Goal: Task Accomplishment & Management: Manage account settings

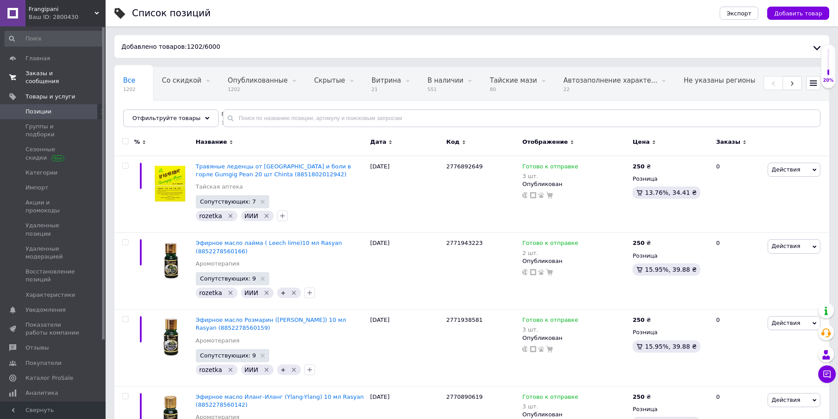
click at [45, 73] on span "Заказы и сообщения" at bounding box center [54, 77] width 56 height 16
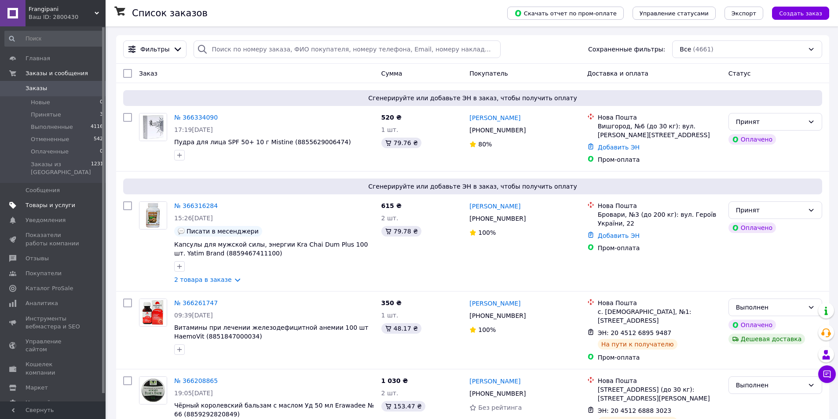
click at [45, 201] on span "Товары и услуги" at bounding box center [51, 205] width 50 height 8
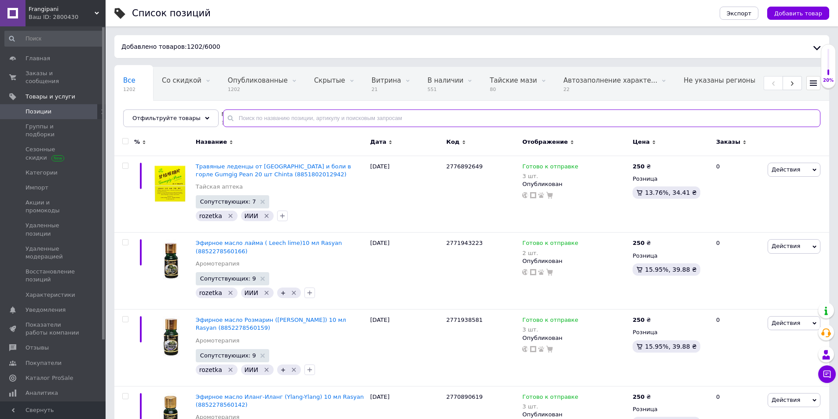
click at [253, 118] on input "text" at bounding box center [521, 119] width 597 height 18
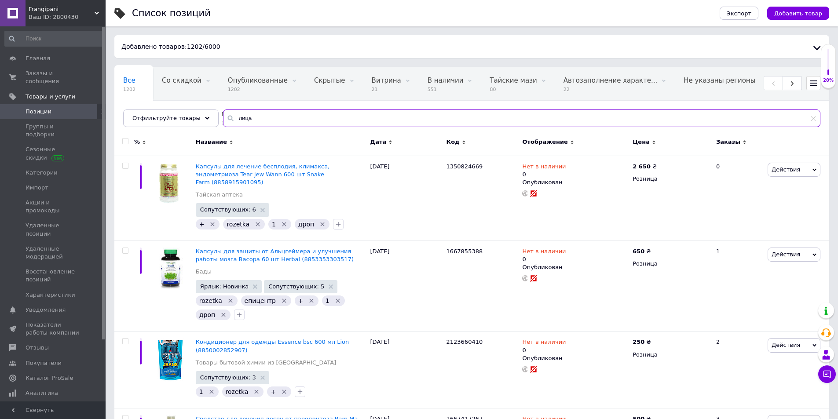
drag, startPoint x: 250, startPoint y: 120, endPoint x: 224, endPoint y: 121, distance: 25.5
click at [224, 121] on input "лица" at bounding box center [521, 119] width 597 height 18
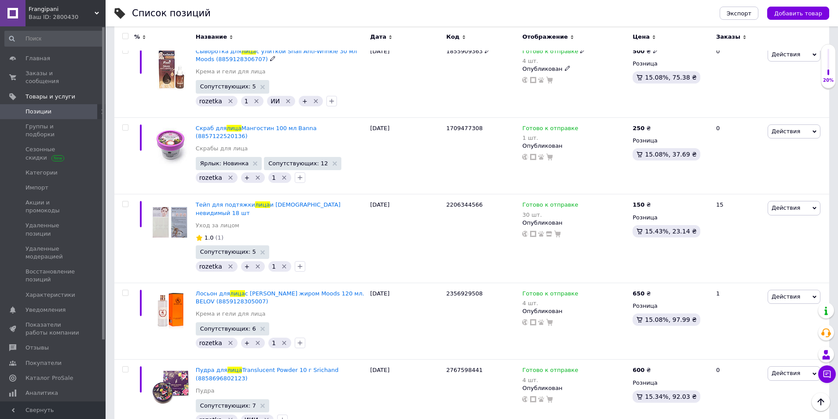
scroll to position [4706, 0]
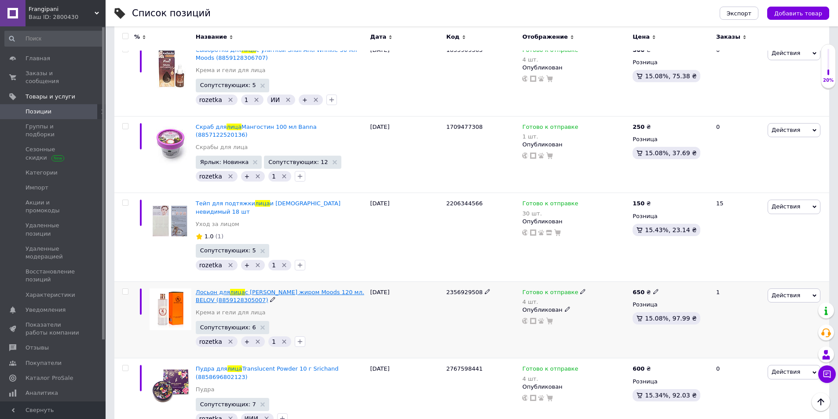
type input "лица"
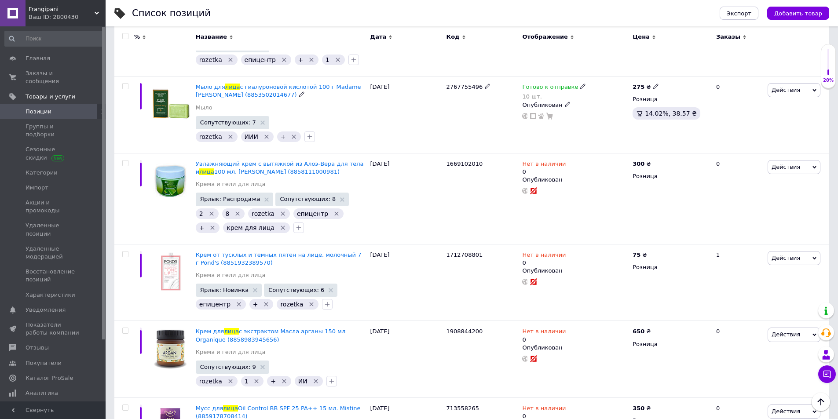
scroll to position [7620, 0]
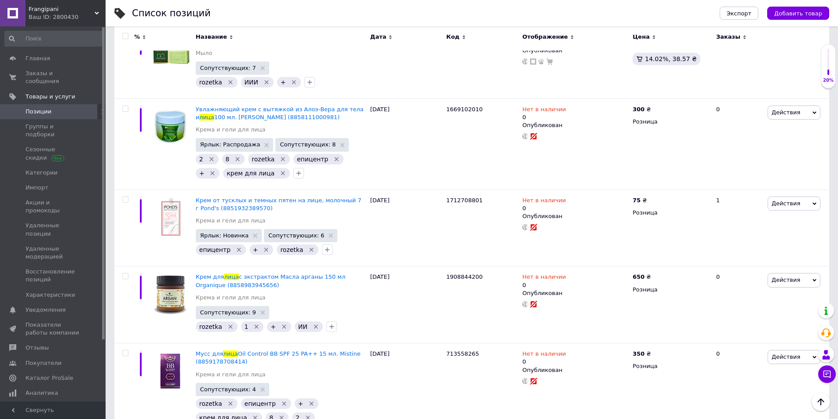
click at [37, 108] on span "Позиции" at bounding box center [39, 112] width 26 height 8
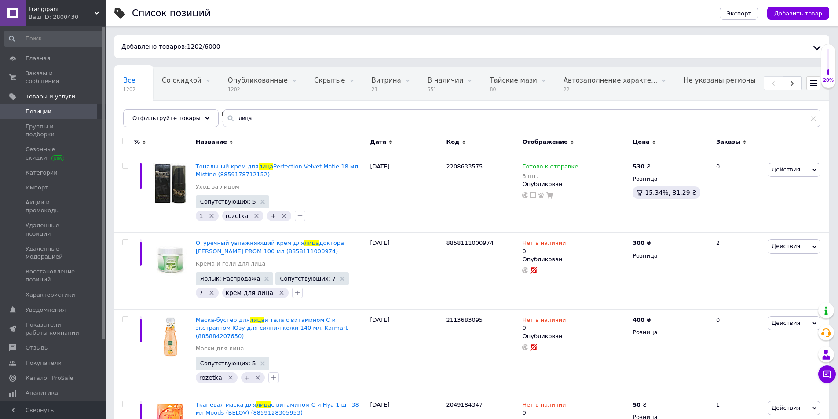
click at [43, 108] on span "Позиции" at bounding box center [39, 112] width 26 height 8
